Goal: Task Accomplishment & Management: Manage account settings

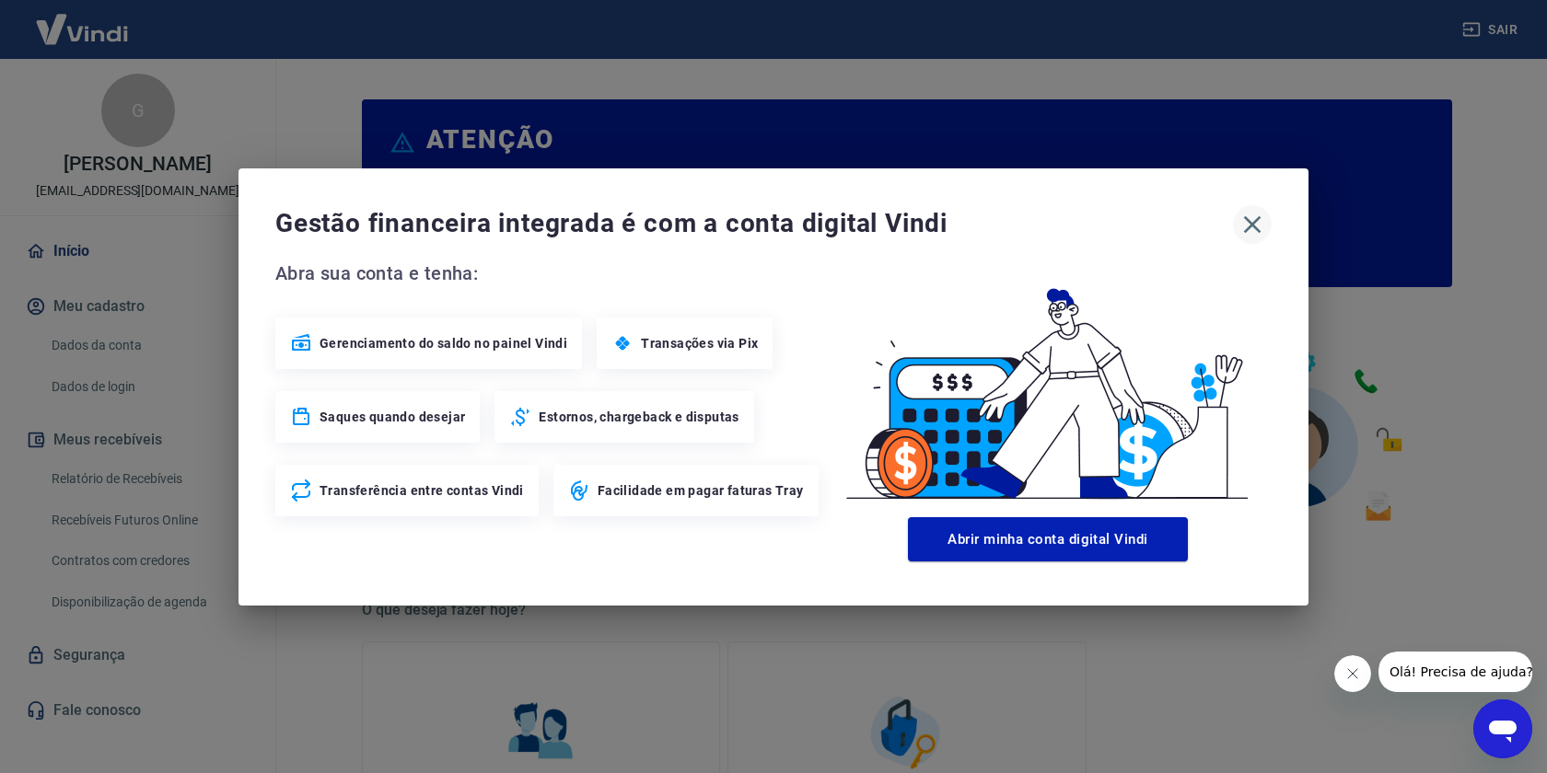
click at [1245, 219] on icon "button" at bounding box center [1251, 224] width 29 height 29
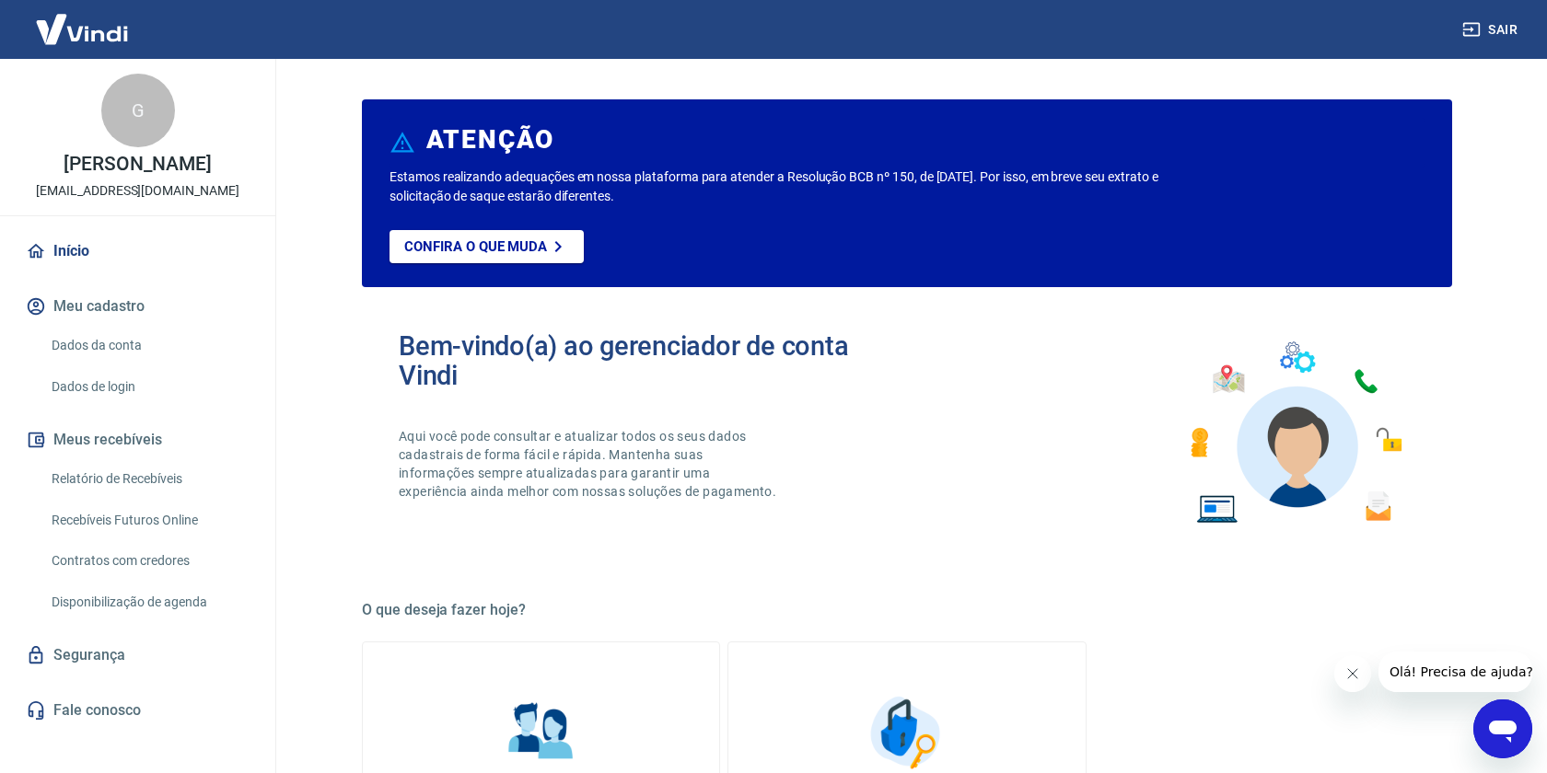
click at [89, 240] on link "Início" at bounding box center [137, 251] width 231 height 41
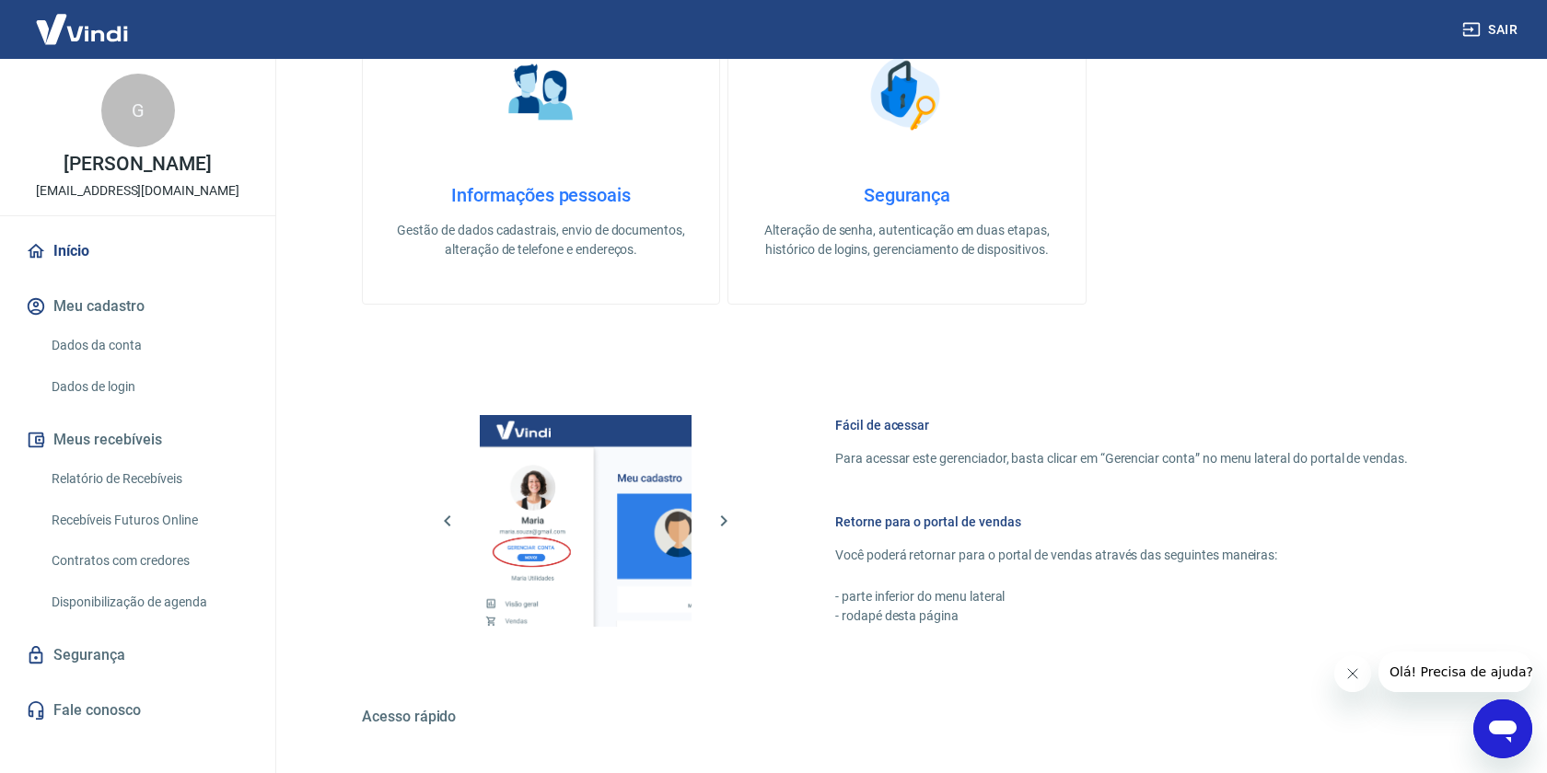
scroll to position [853, 0]
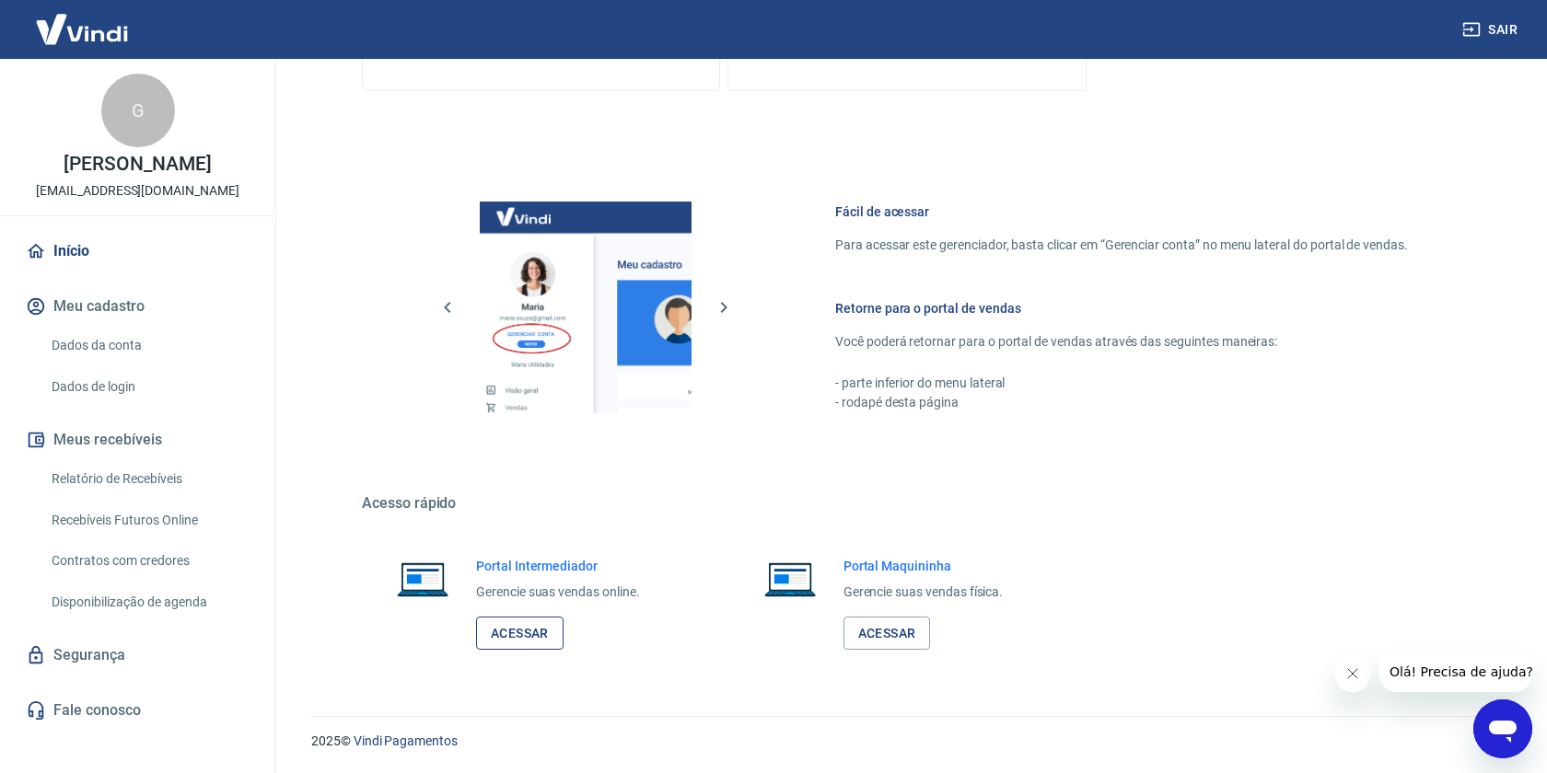
click at [530, 644] on link "Acessar" at bounding box center [519, 634] width 87 height 34
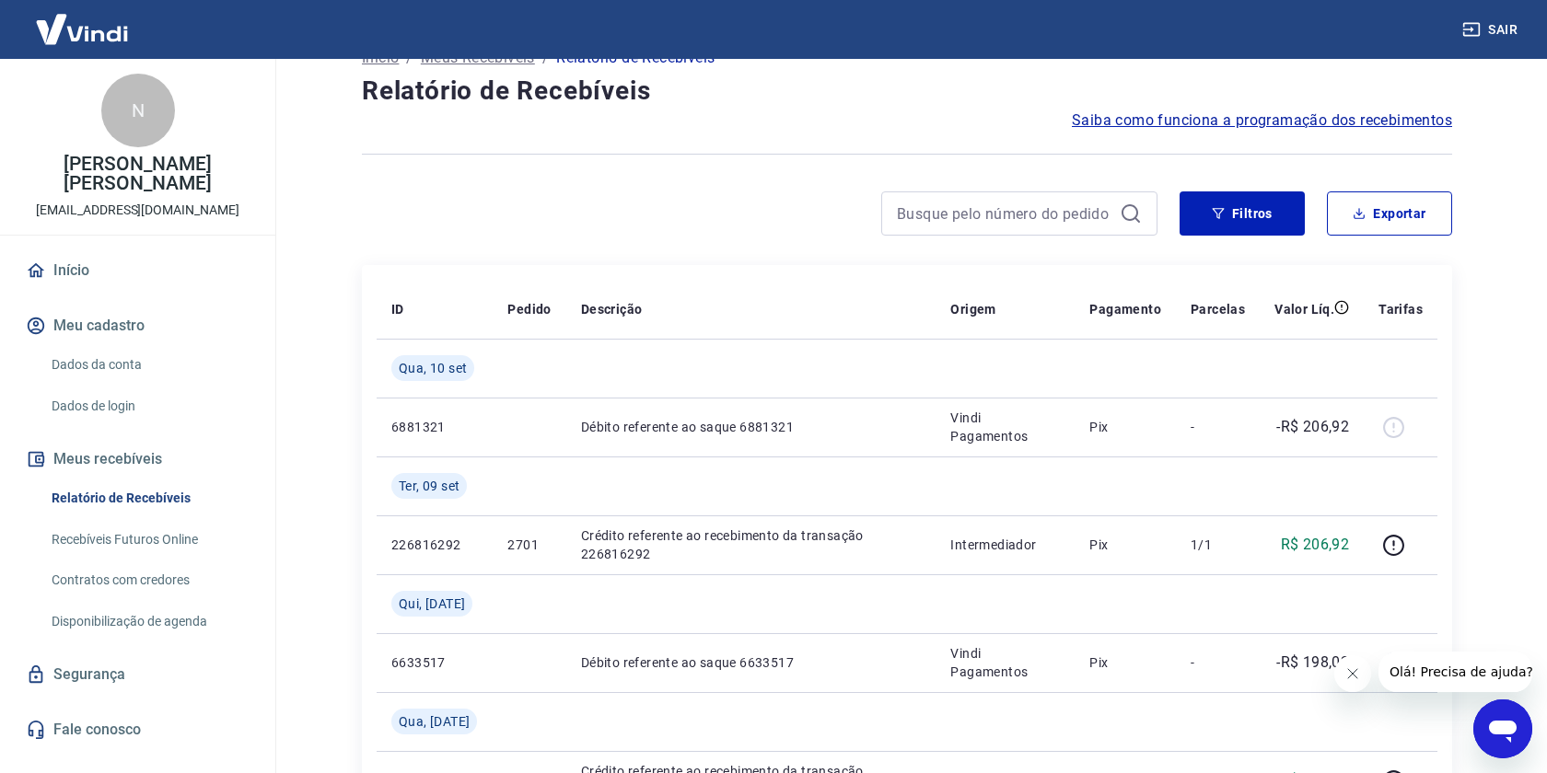
scroll to position [50, 0]
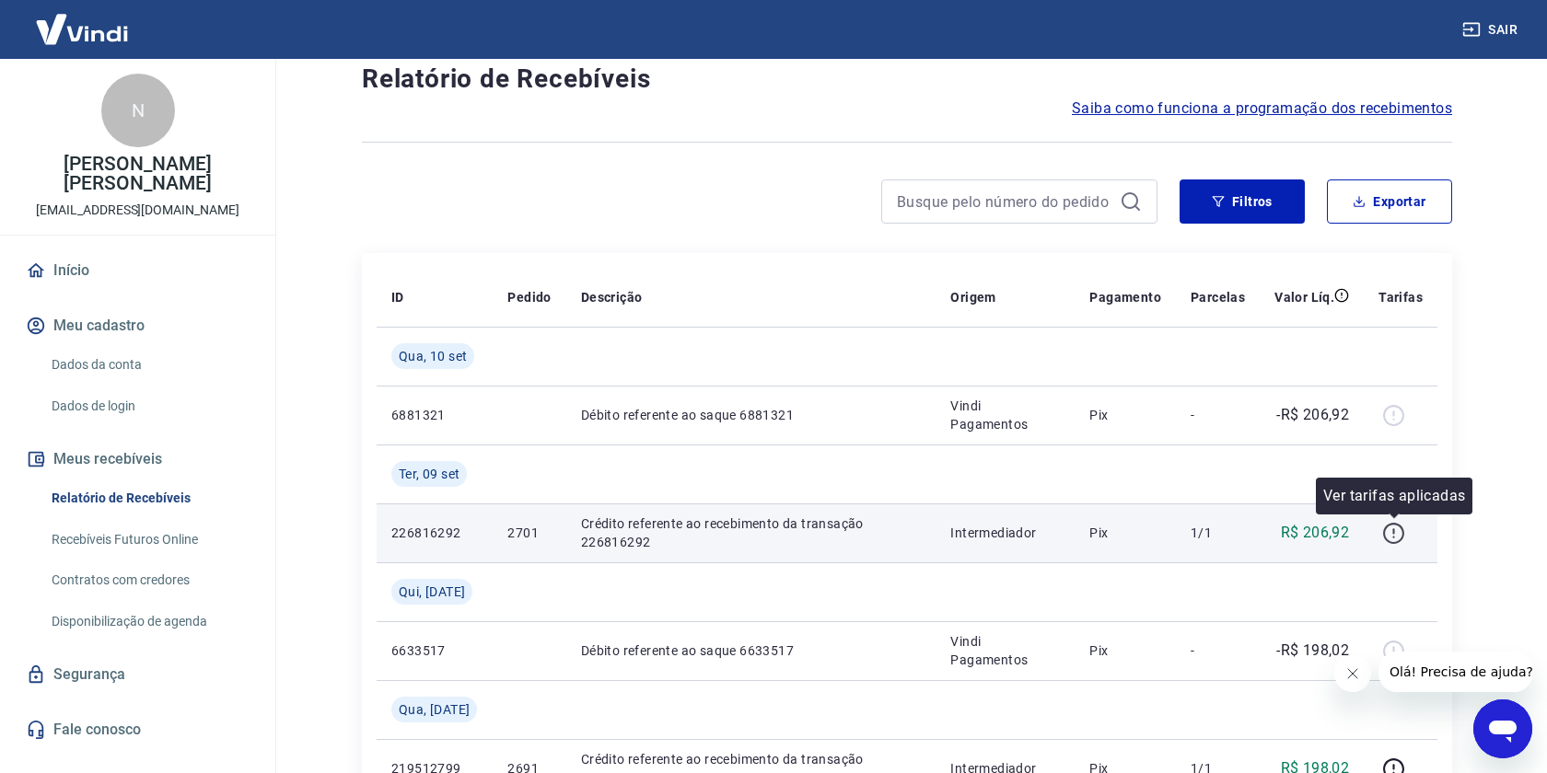
click at [1396, 536] on icon "button" at bounding box center [1393, 533] width 23 height 23
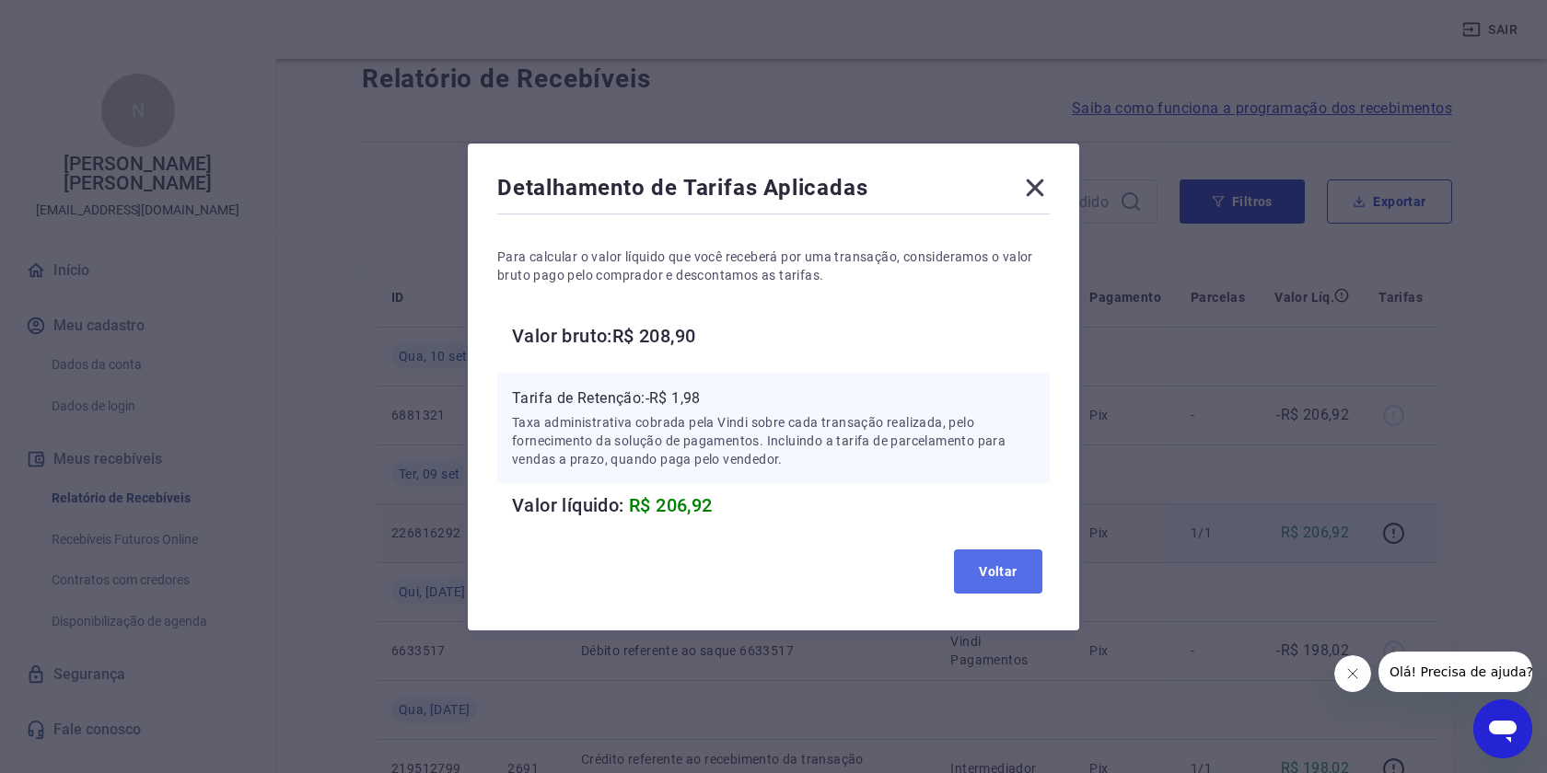
click at [985, 572] on button "Voltar" at bounding box center [998, 572] width 88 height 44
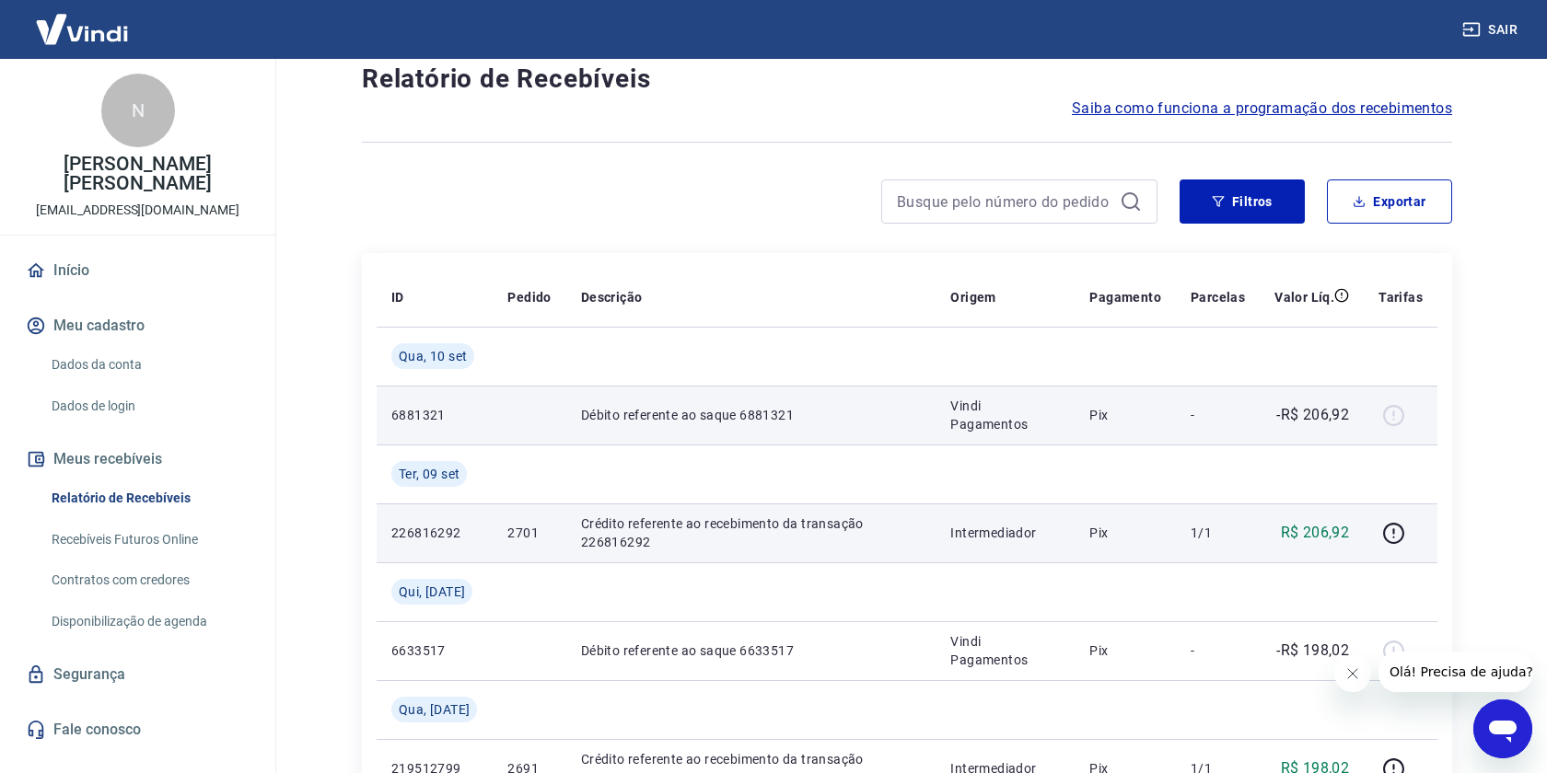
click at [1387, 417] on div at bounding box center [1400, 415] width 44 height 29
click at [1300, 417] on p "-R$ 206,92" at bounding box center [1312, 415] width 73 height 22
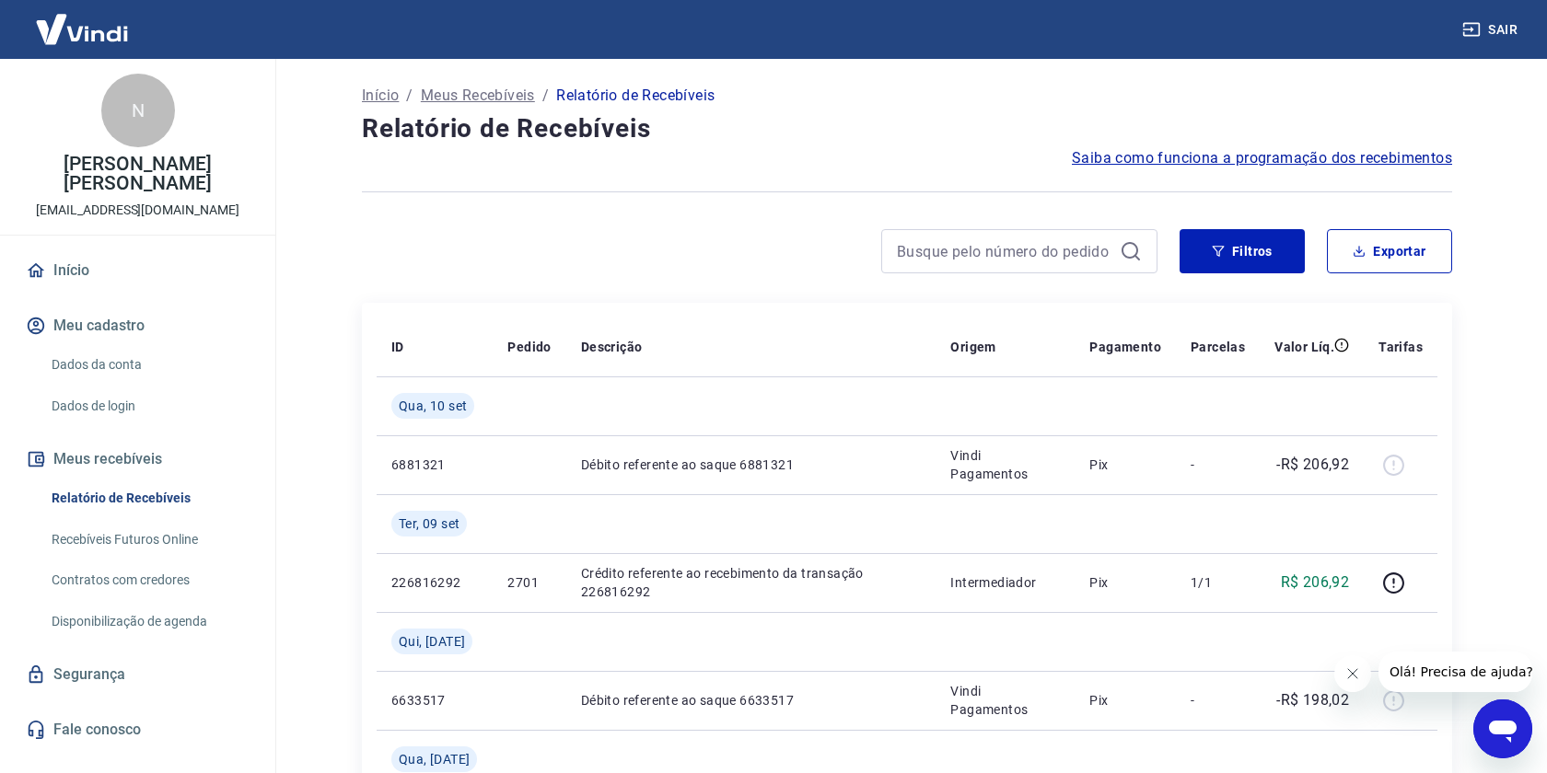
click at [157, 521] on link "Recebíveis Futuros Online" at bounding box center [148, 540] width 209 height 38
